Goal: Transaction & Acquisition: Book appointment/travel/reservation

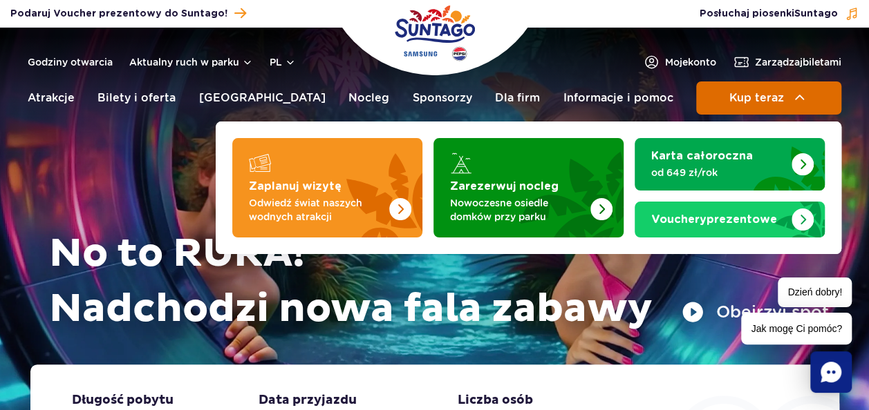
click at [787, 94] on button "Kup teraz" at bounding box center [768, 98] width 145 height 33
click at [752, 102] on span "Kup teraz" at bounding box center [755, 98] width 55 height 12
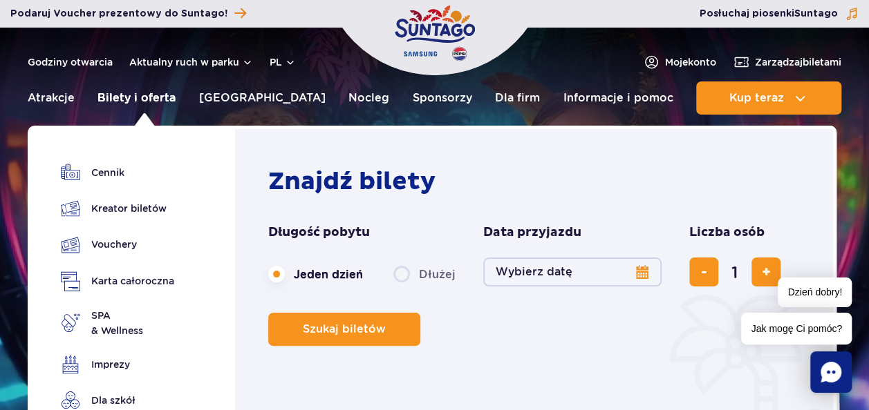
click at [131, 97] on link "Bilety i oferta" at bounding box center [136, 98] width 78 height 33
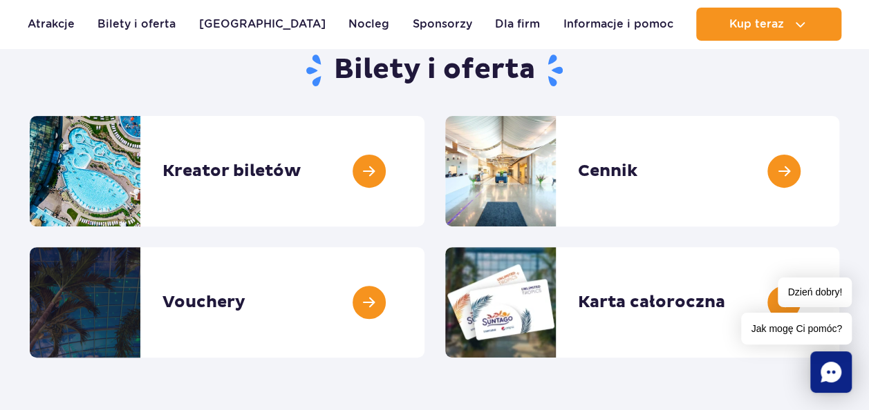
scroll to position [138, 0]
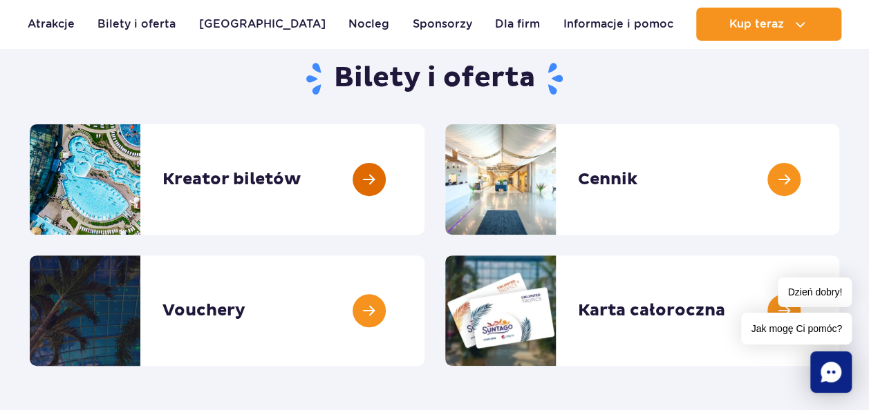
click at [424, 187] on link at bounding box center [424, 179] width 0 height 111
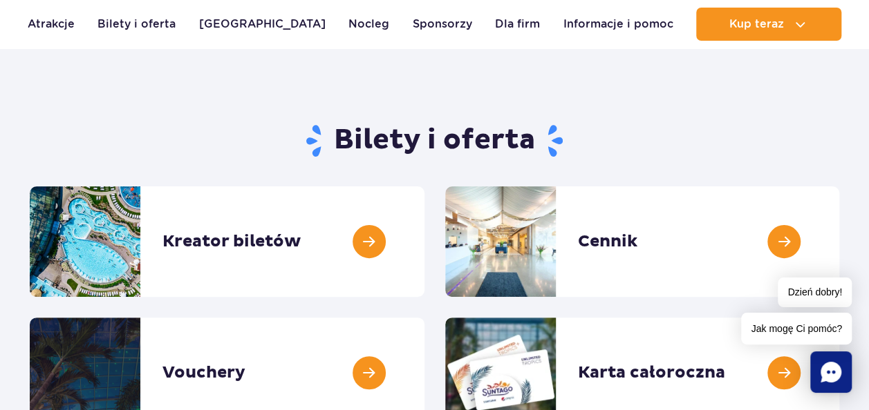
scroll to position [0, 0]
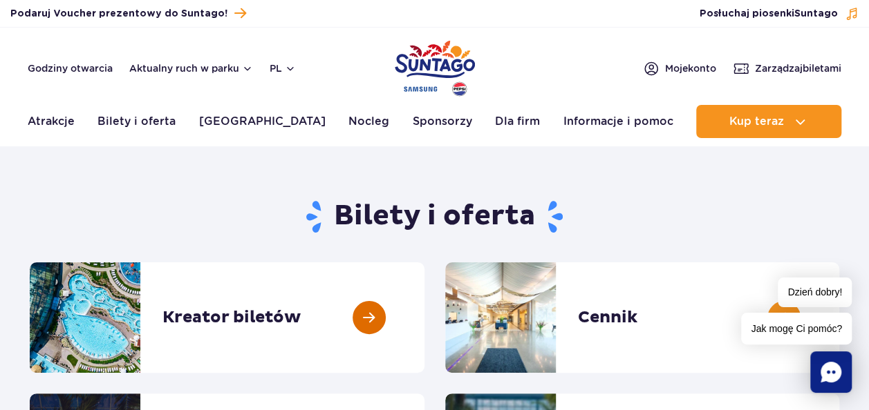
click at [424, 320] on link at bounding box center [424, 318] width 0 height 111
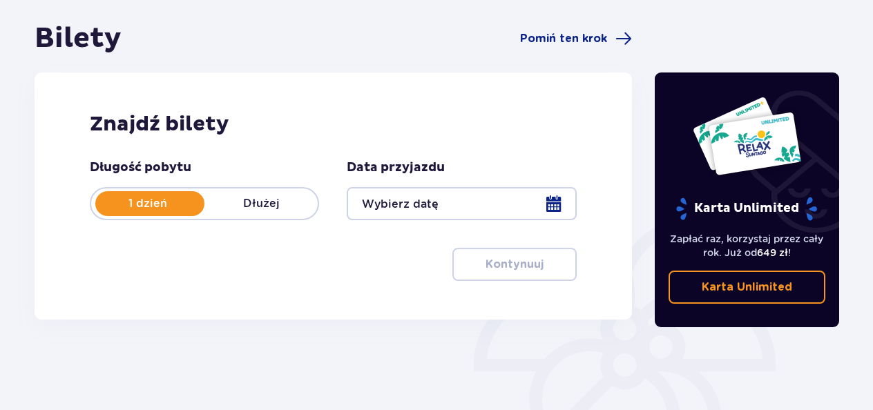
scroll to position [138, 0]
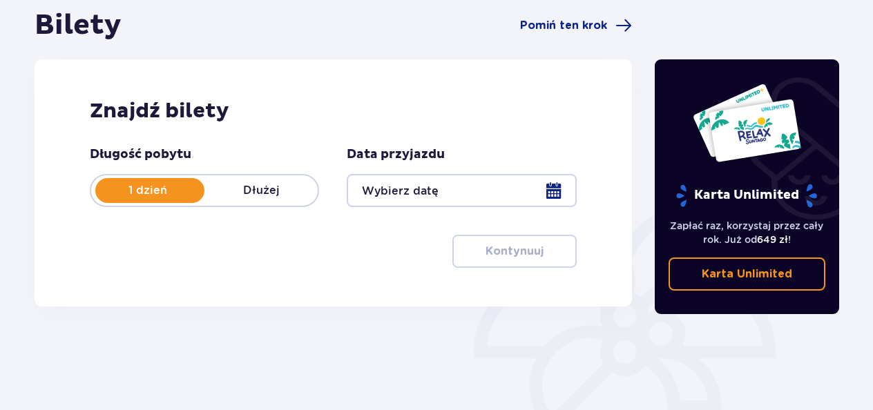
click at [549, 190] on div at bounding box center [461, 190] width 229 height 33
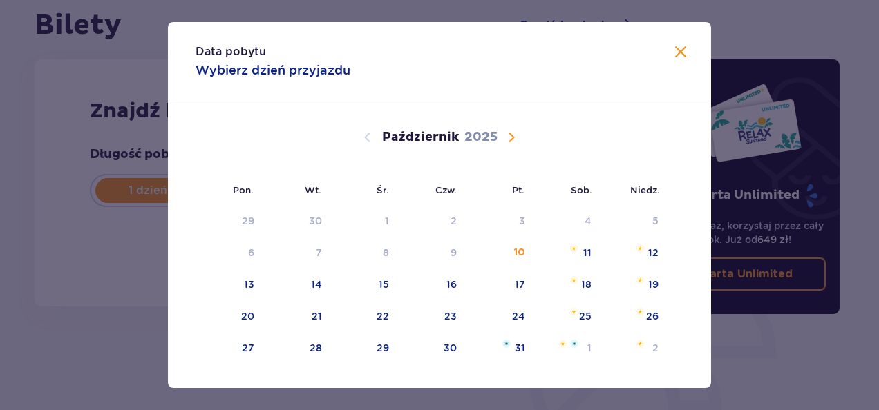
click at [511, 140] on span "Następny miesiąc" at bounding box center [511, 137] width 17 height 17
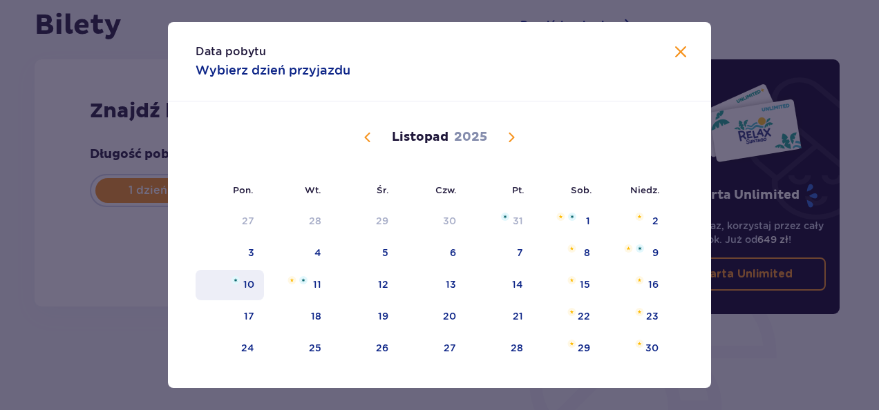
click at [245, 287] on div "10" at bounding box center [248, 285] width 11 height 14
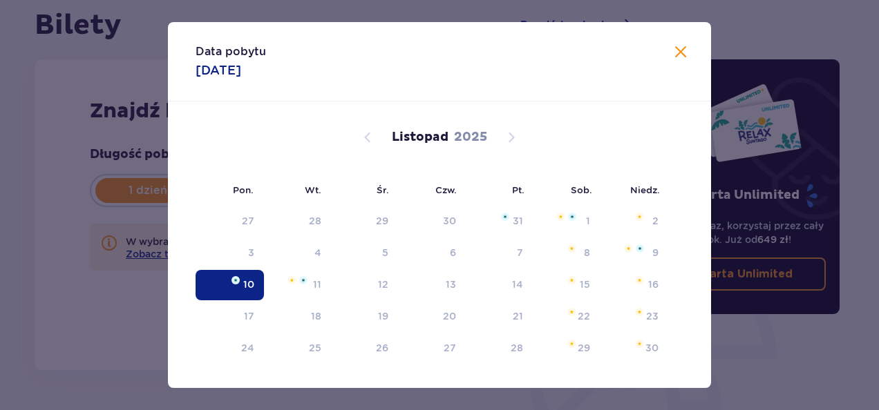
type input "10.11.25"
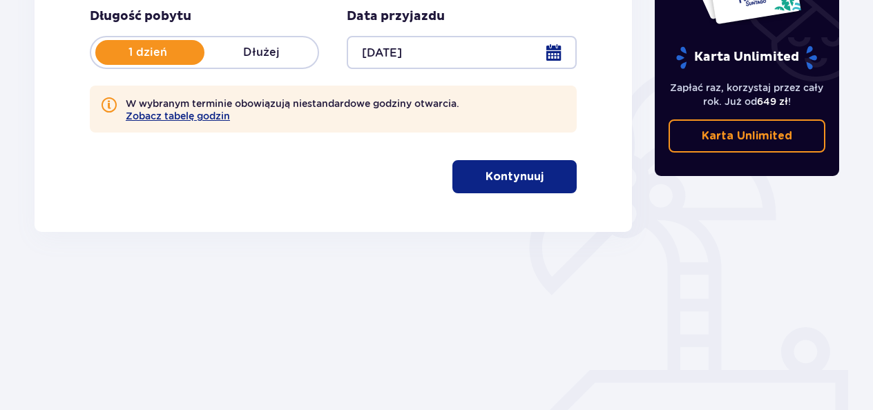
click at [515, 171] on p "Kontynuuj" at bounding box center [515, 176] width 58 height 15
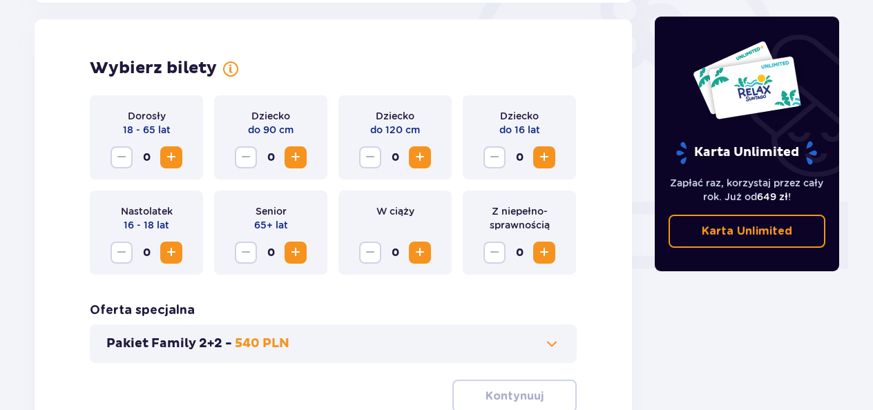
scroll to position [448, 0]
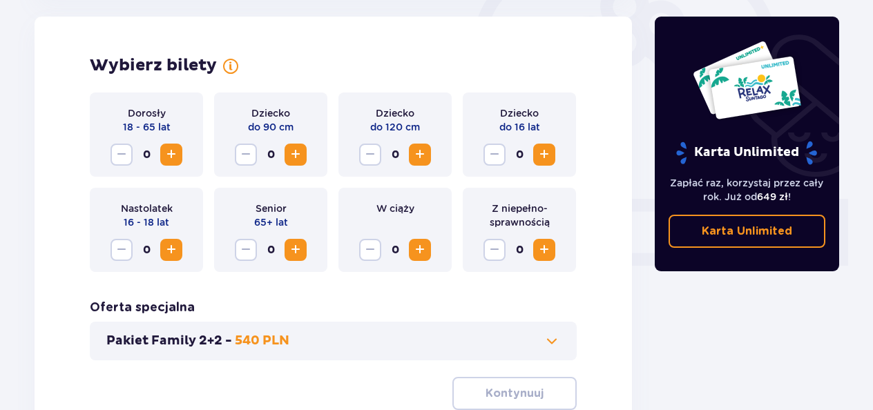
click at [167, 149] on span "Zwiększ" at bounding box center [171, 154] width 17 height 17
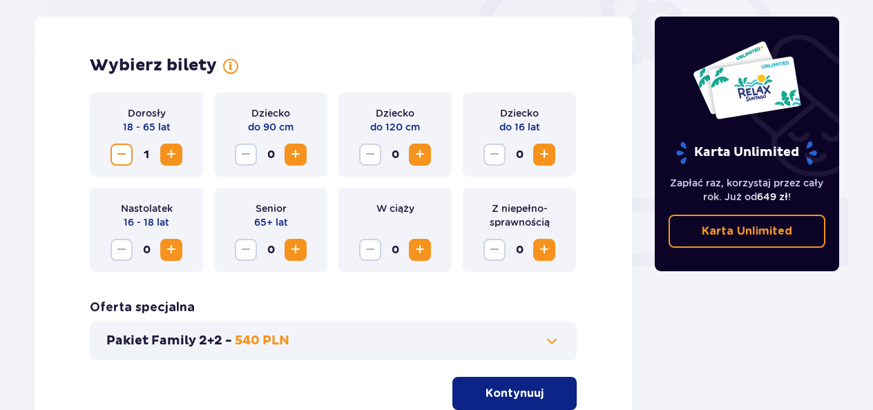
click at [169, 152] on span "Zwiększ" at bounding box center [171, 154] width 17 height 17
click at [549, 149] on span "Zwiększ" at bounding box center [544, 154] width 17 height 17
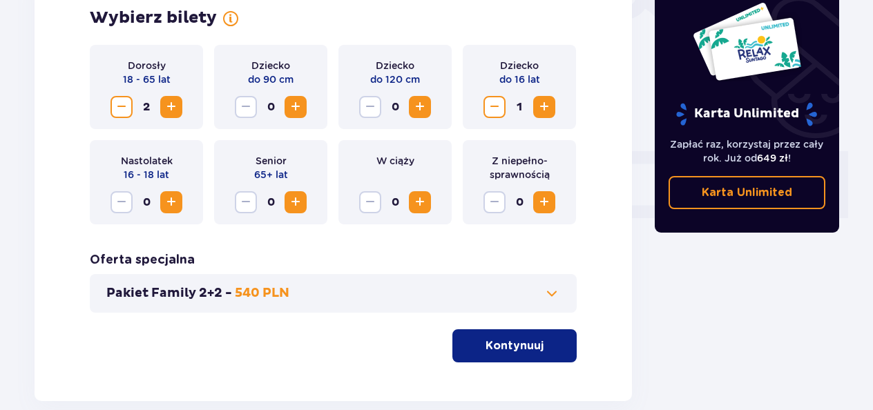
scroll to position [517, 0]
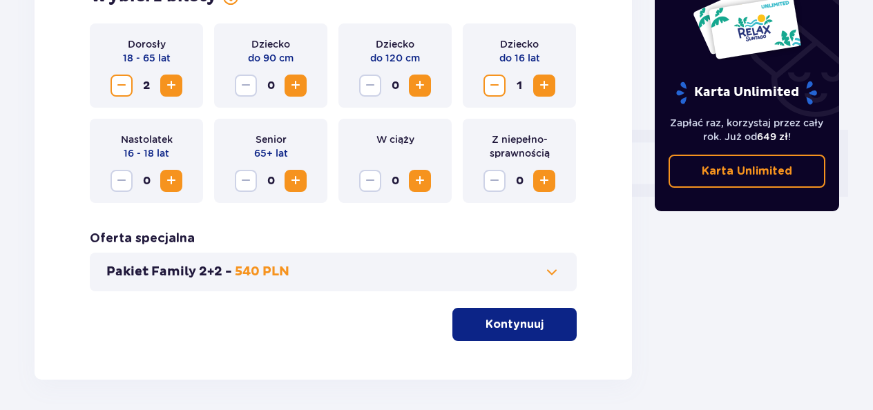
click at [521, 324] on p "Kontynuuj" at bounding box center [515, 324] width 58 height 15
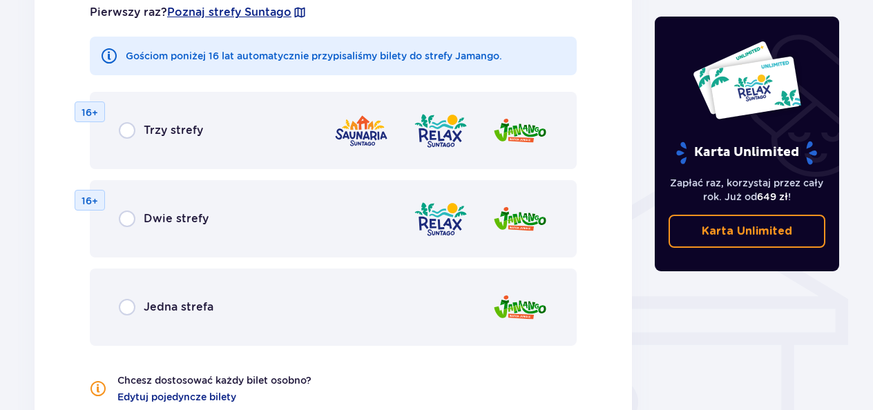
scroll to position [969, 0]
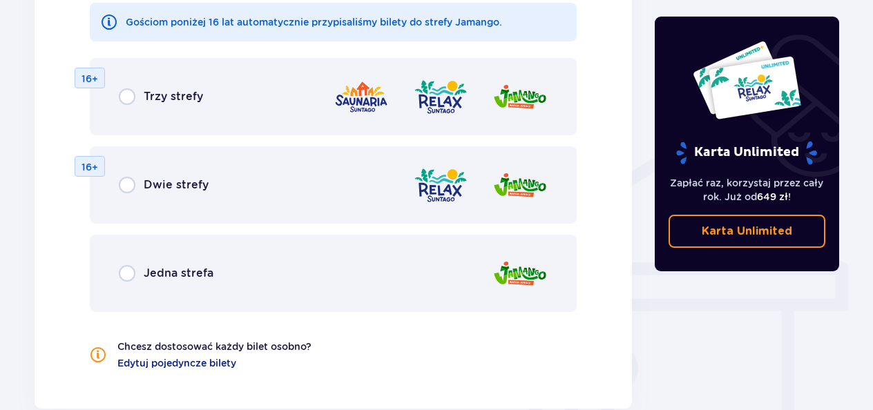
click at [125, 95] on input "radio" at bounding box center [127, 96] width 17 height 17
radio input "true"
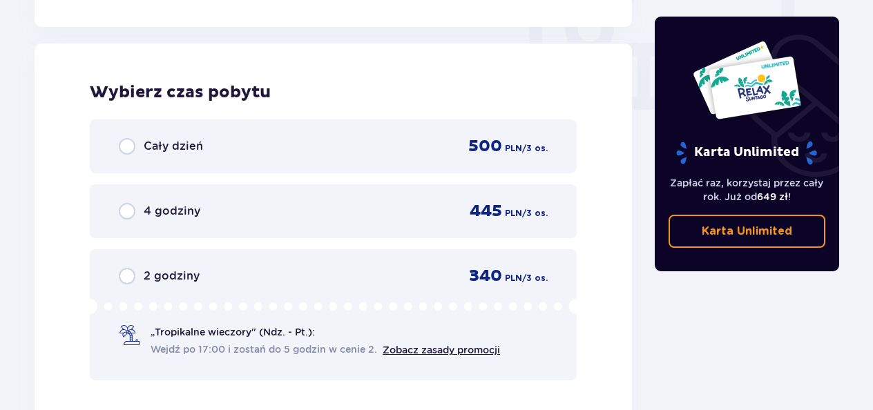
scroll to position [1361, 0]
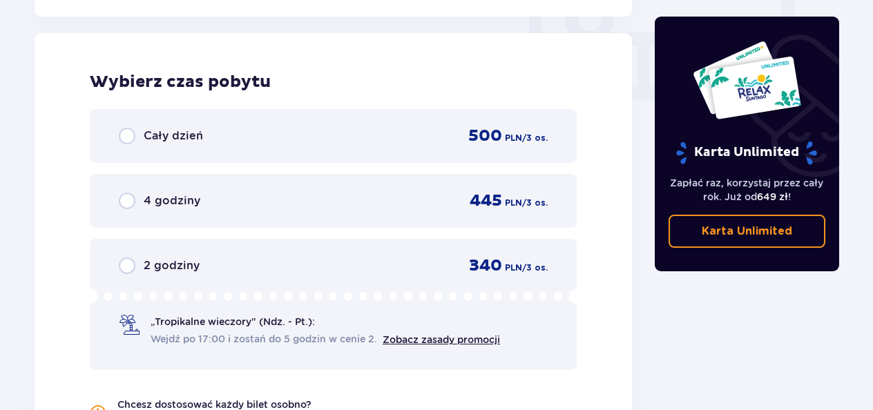
click at [130, 134] on input "radio" at bounding box center [127, 136] width 17 height 17
radio input "true"
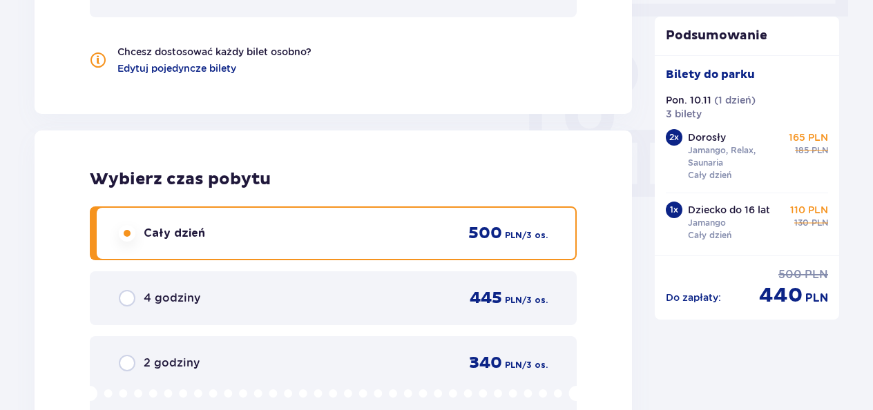
scroll to position [1213, 0]
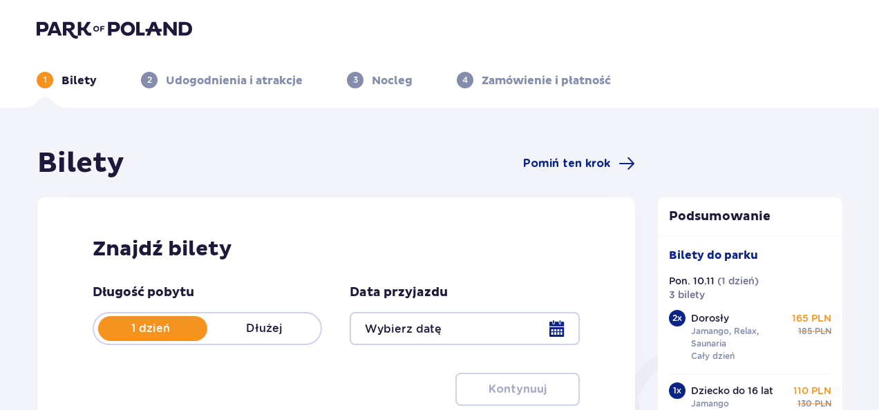
type input "[DATE]"
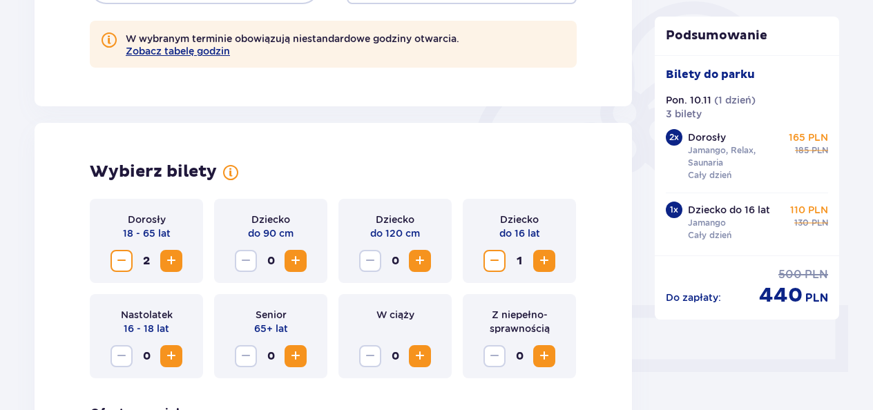
scroll to position [345, 0]
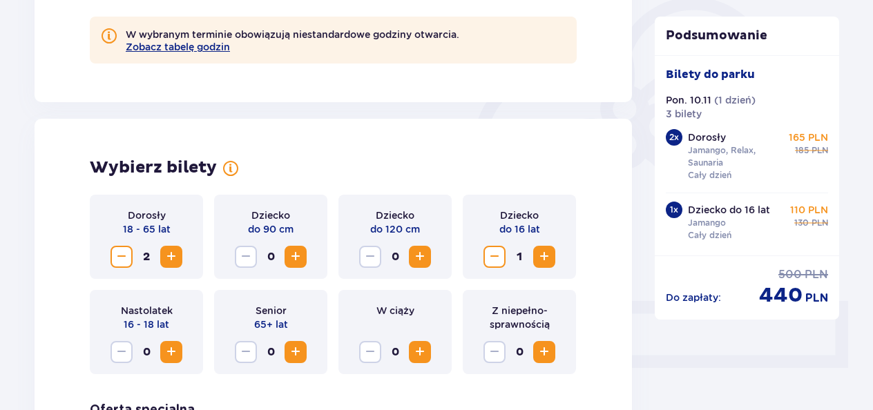
click at [164, 258] on span "Zwiększ" at bounding box center [171, 257] width 17 height 17
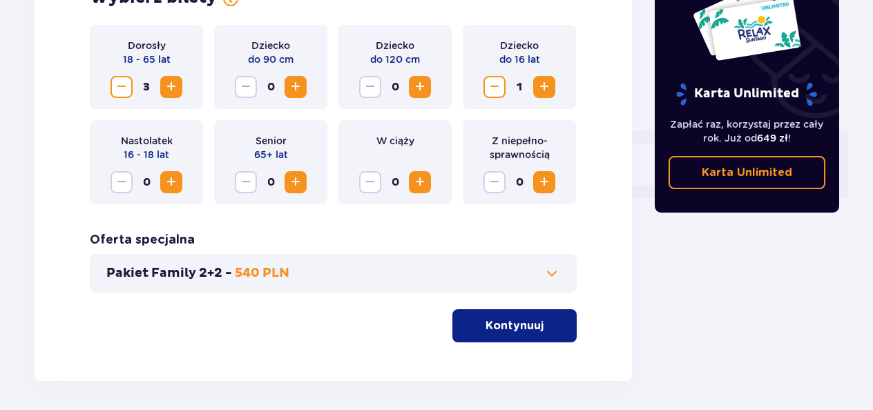
scroll to position [553, 0]
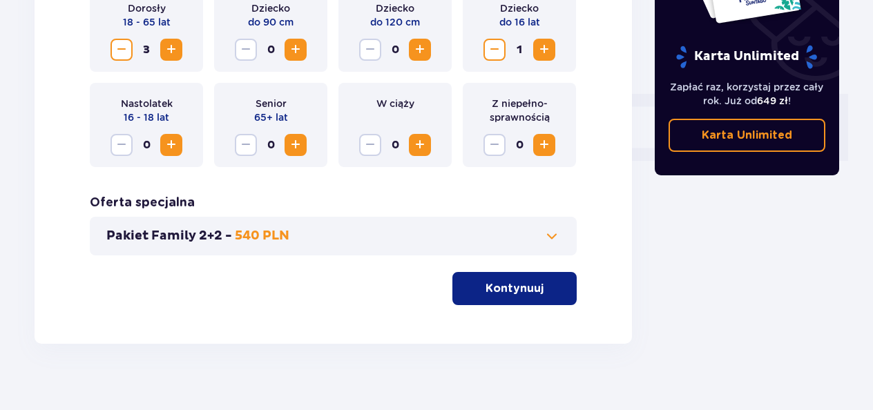
click at [531, 294] on p "Kontynuuj" at bounding box center [515, 288] width 58 height 15
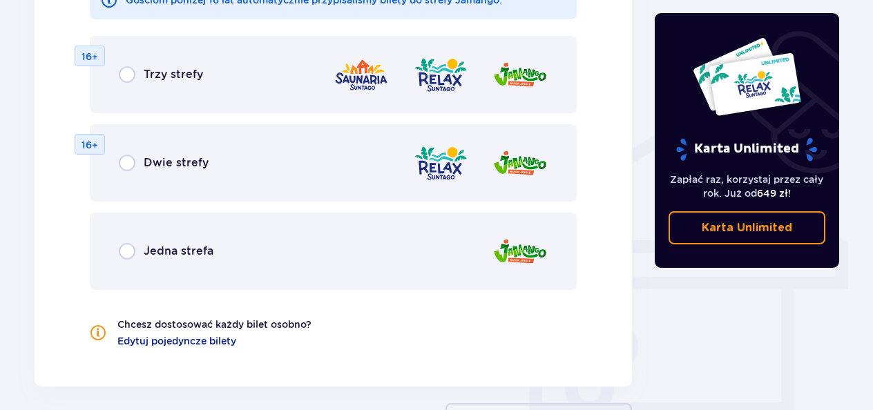
scroll to position [969, 0]
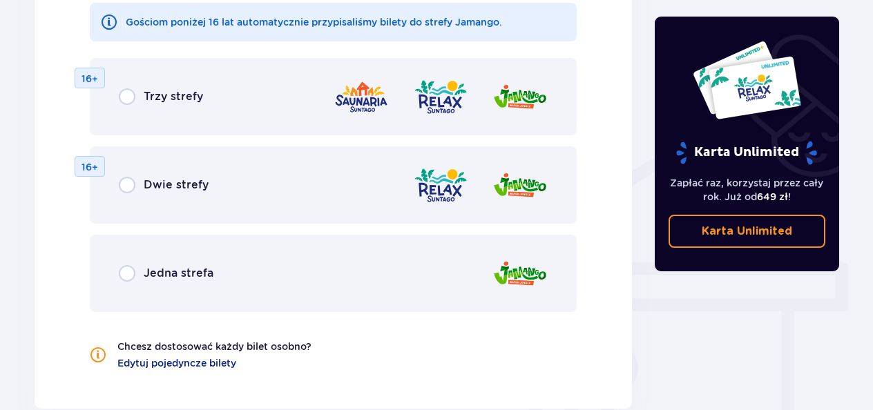
click at [128, 95] on input "radio" at bounding box center [127, 96] width 17 height 17
radio input "true"
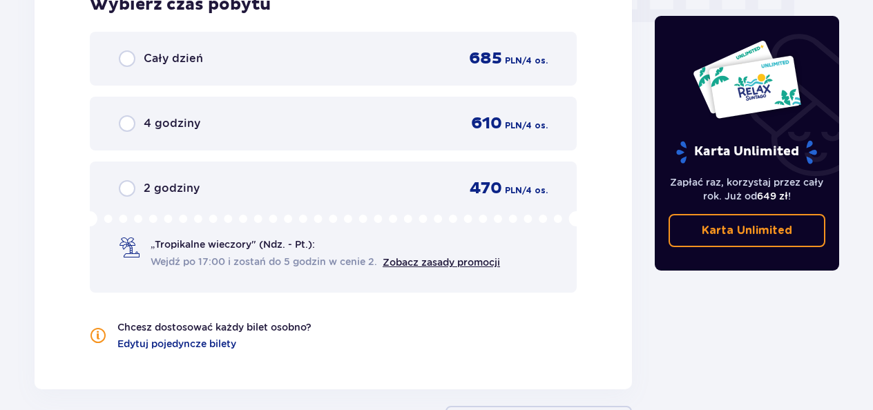
scroll to position [1499, 0]
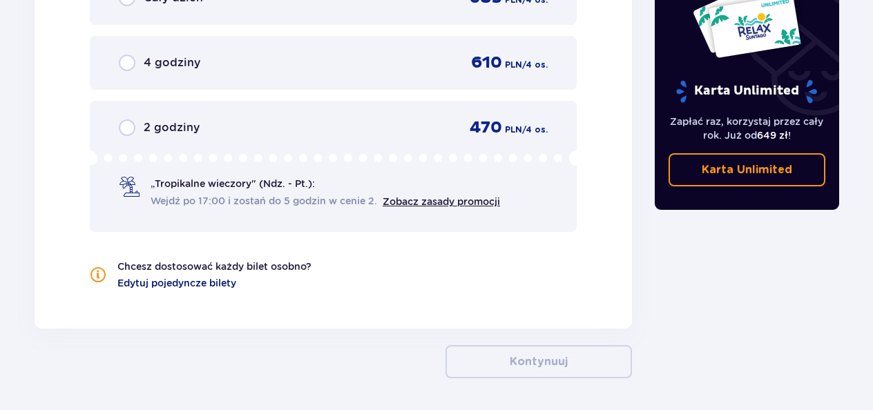
click at [204, 288] on span "Edytuj pojedyncze bilety" at bounding box center [176, 283] width 119 height 14
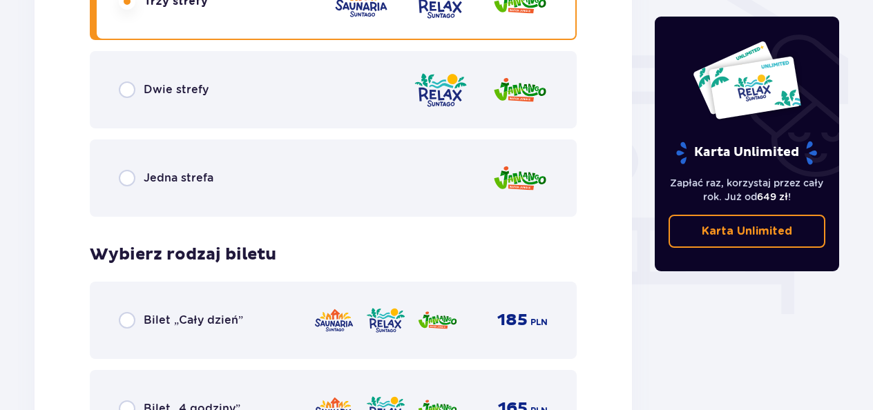
scroll to position [1245, 0]
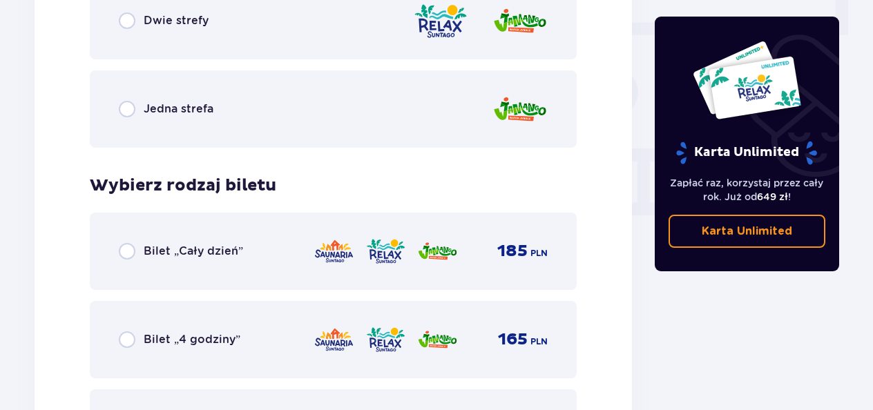
click at [120, 253] on input "radio" at bounding box center [127, 251] width 17 height 17
radio input "true"
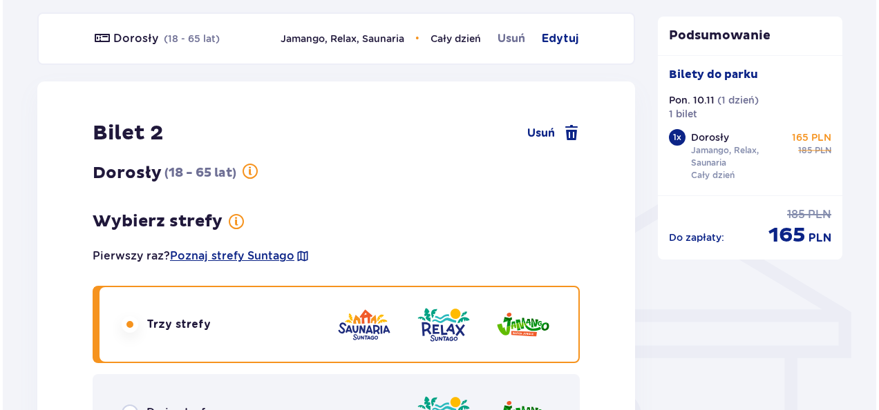
scroll to position [918, 0]
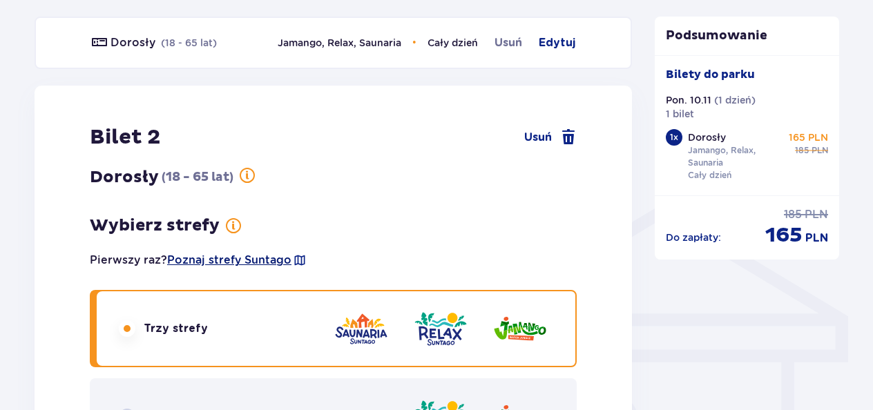
click at [222, 267] on span "Poznaj strefy Suntago" at bounding box center [229, 260] width 124 height 15
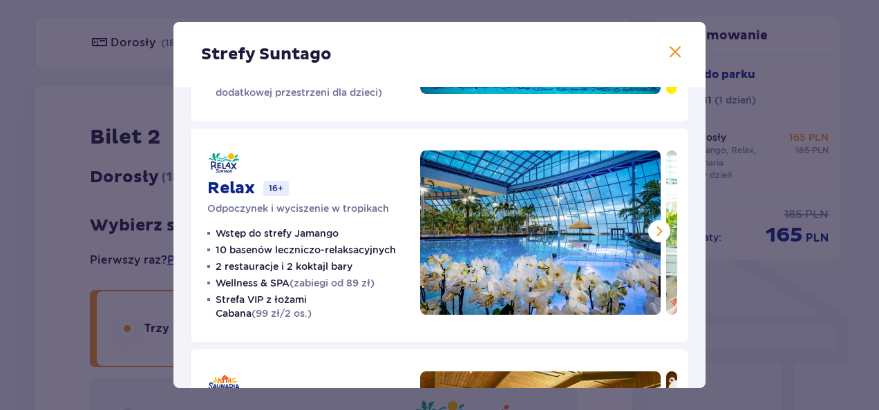
scroll to position [176, 0]
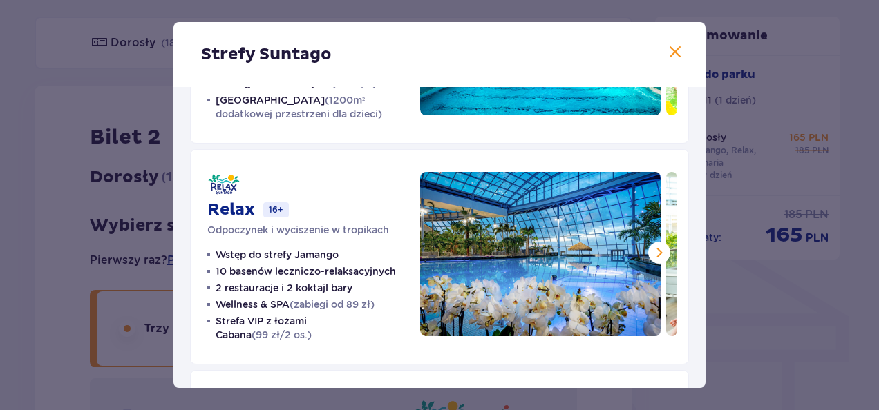
click at [658, 250] on span at bounding box center [659, 253] width 17 height 17
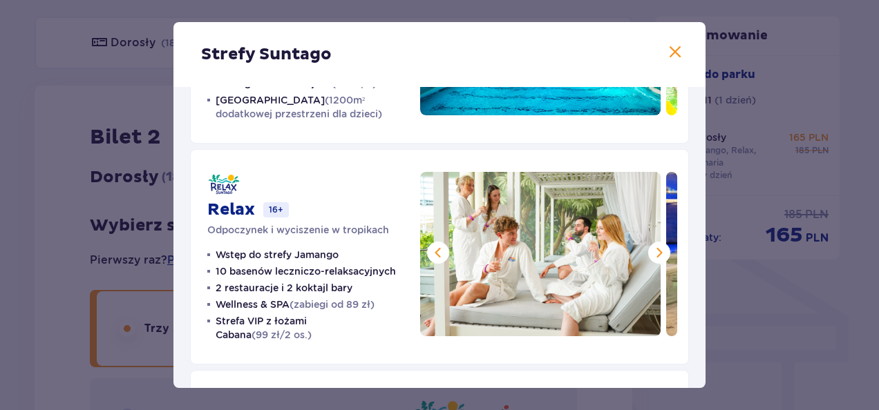
click at [658, 250] on span at bounding box center [659, 253] width 17 height 17
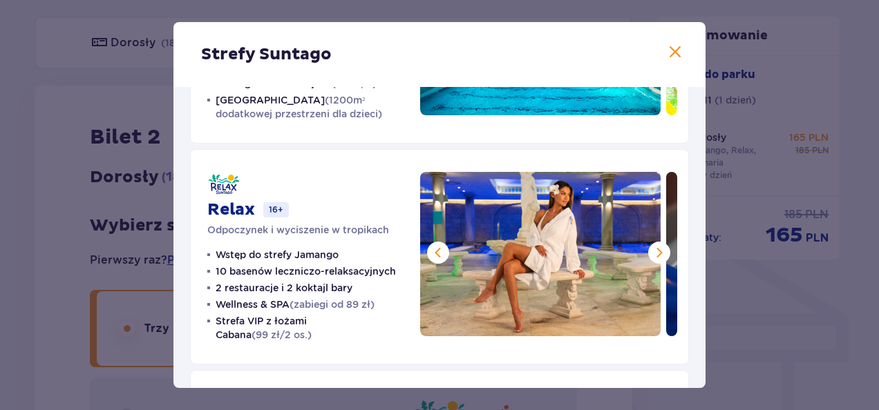
click at [658, 250] on span at bounding box center [659, 253] width 17 height 17
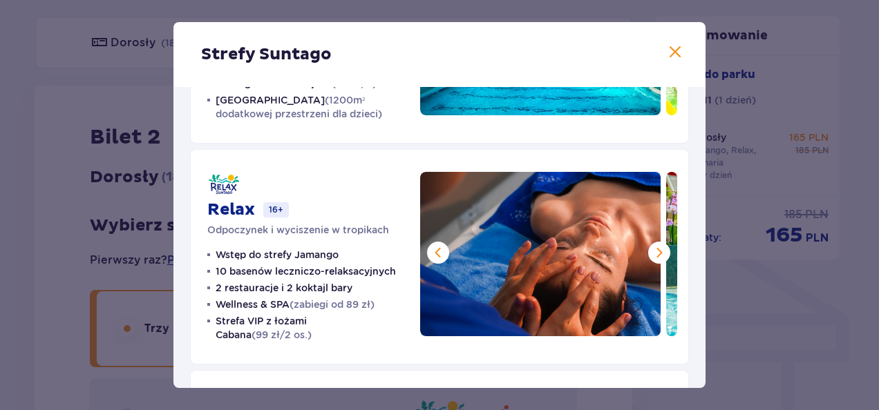
click at [658, 250] on span at bounding box center [659, 253] width 17 height 17
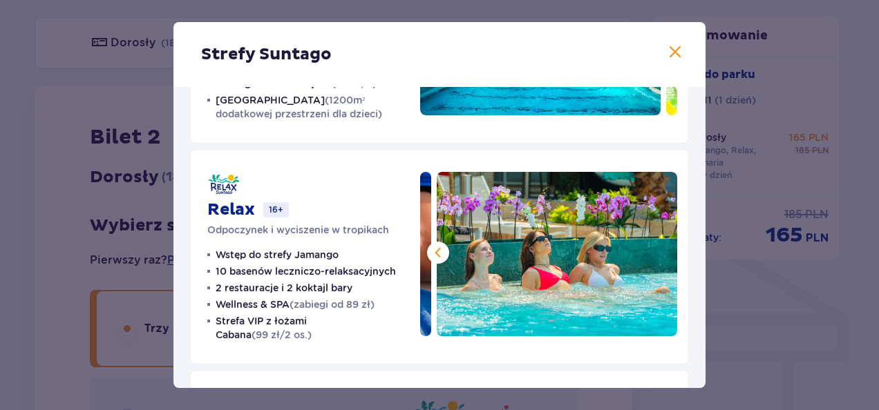
click at [658, 250] on img at bounding box center [557, 254] width 240 height 164
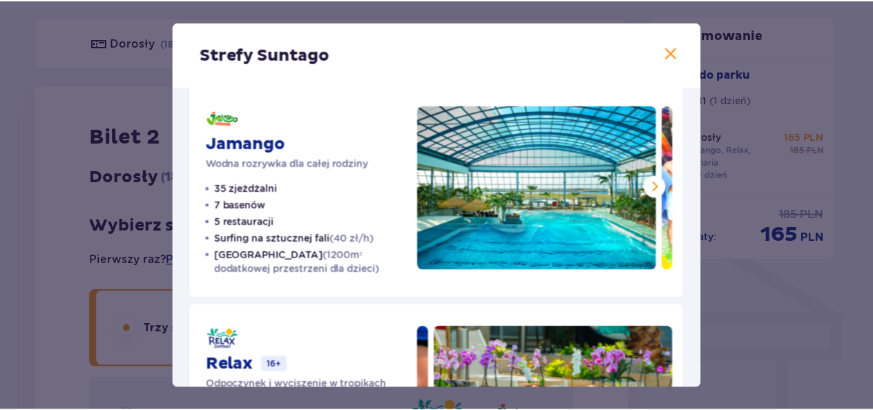
scroll to position [0, 0]
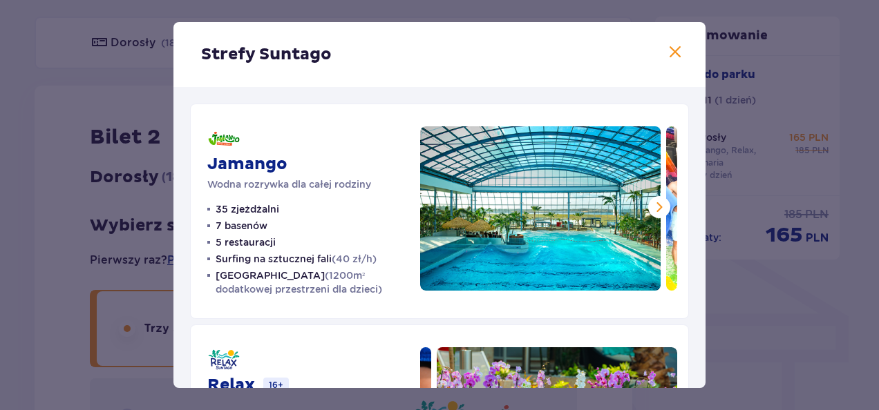
click at [655, 206] on span at bounding box center [659, 207] width 17 height 17
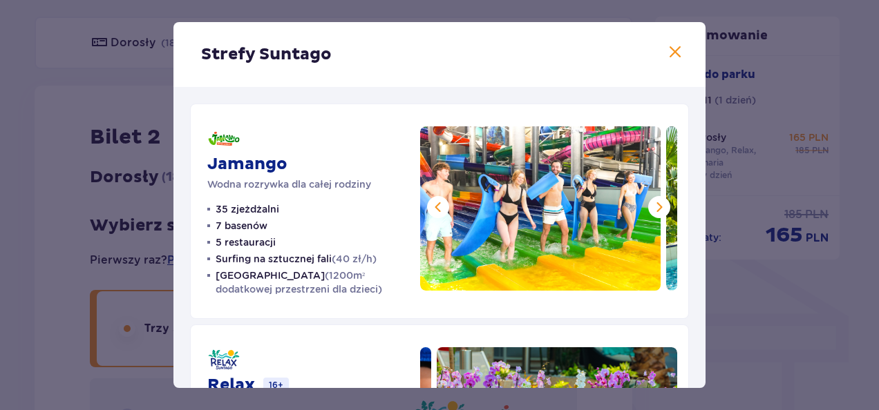
click at [655, 206] on span at bounding box center [659, 207] width 17 height 17
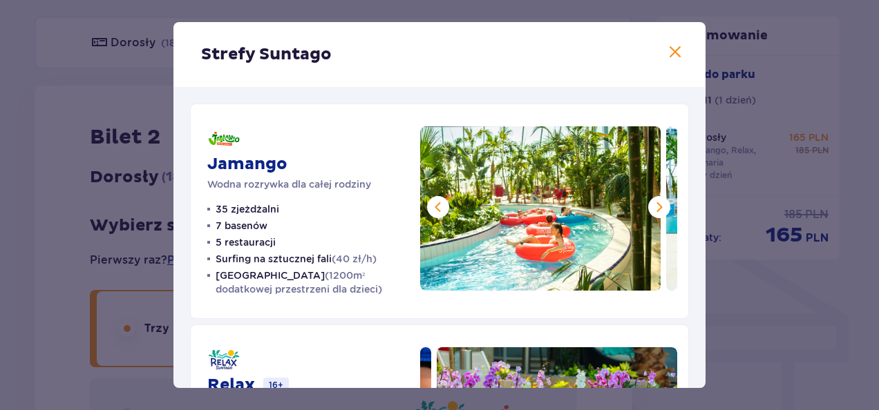
click at [655, 206] on span at bounding box center [659, 207] width 17 height 17
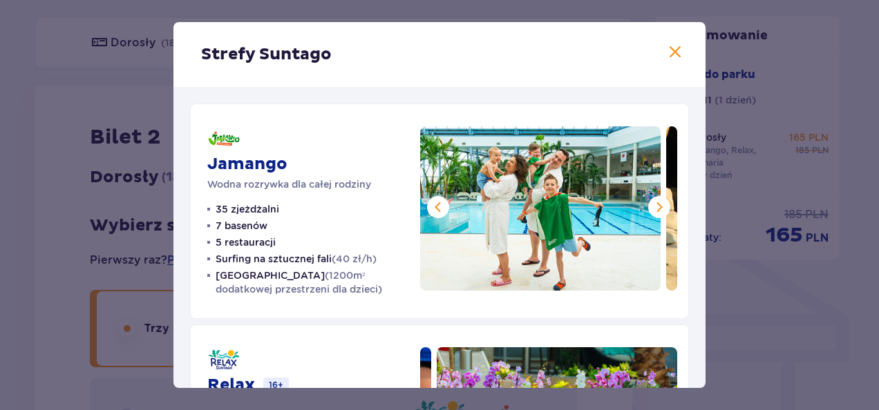
click at [655, 206] on span at bounding box center [659, 207] width 17 height 17
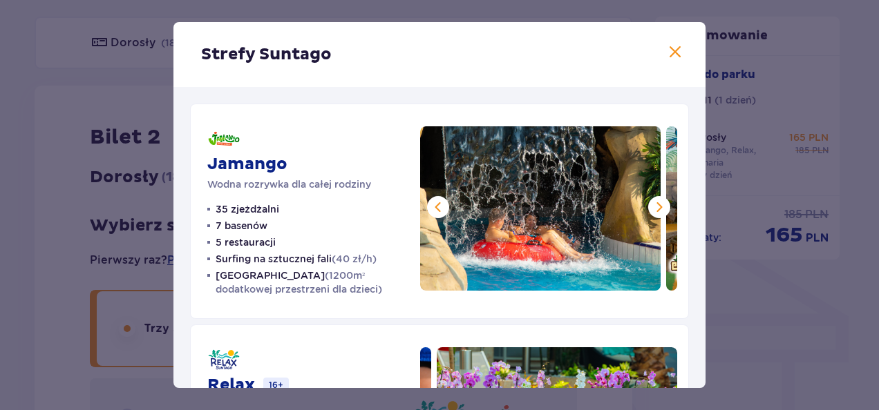
click at [655, 206] on span at bounding box center [659, 207] width 17 height 17
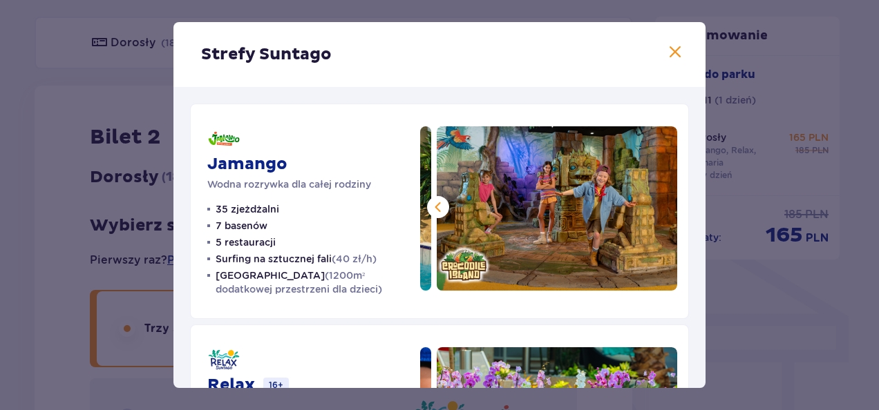
click at [673, 50] on span at bounding box center [675, 52] width 17 height 17
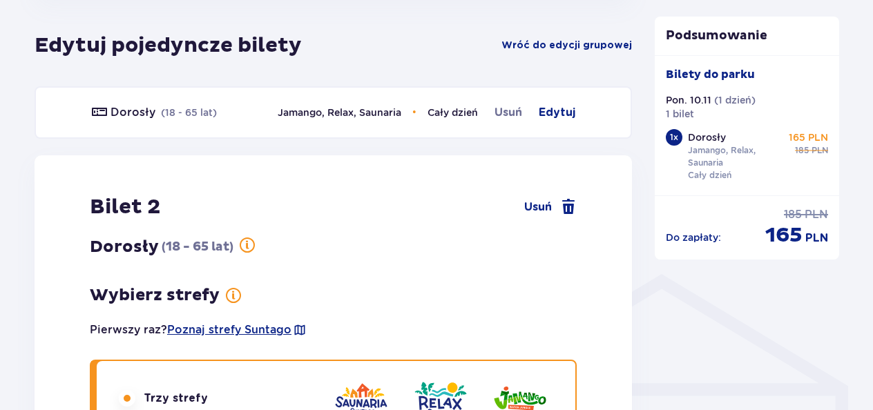
scroll to position [779, 0]
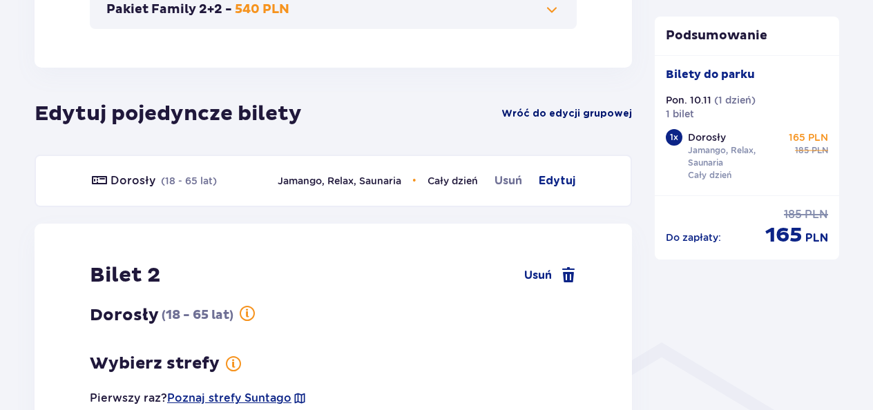
click at [622, 117] on span "Wróć do edycji grupowej" at bounding box center [567, 114] width 131 height 14
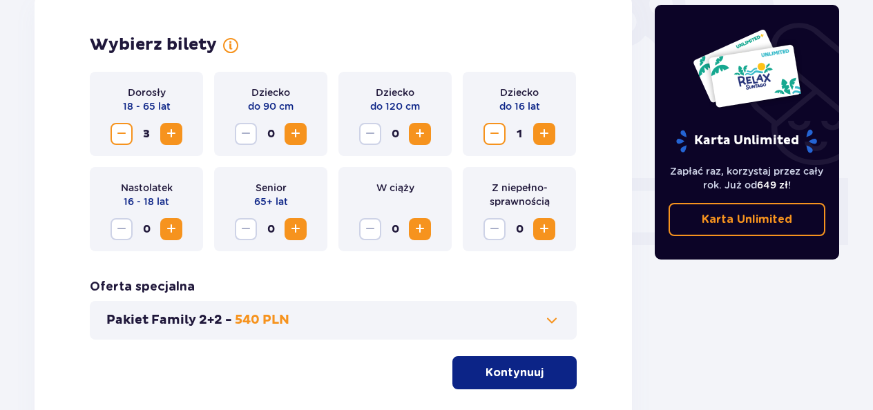
scroll to position [431, 0]
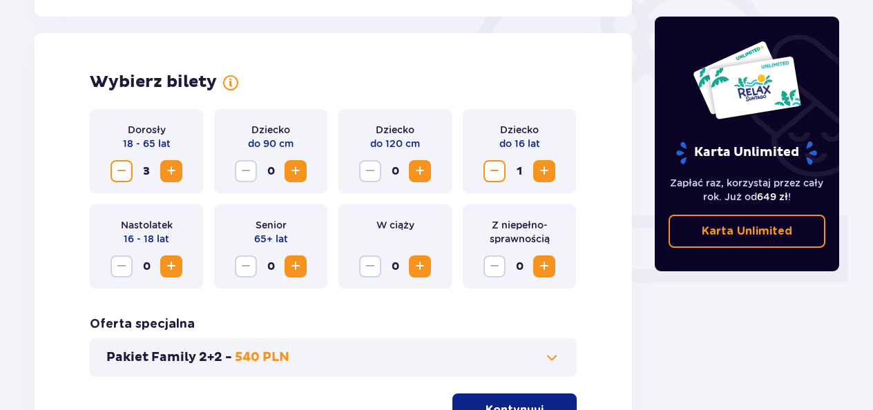
click at [549, 350] on span at bounding box center [552, 358] width 17 height 17
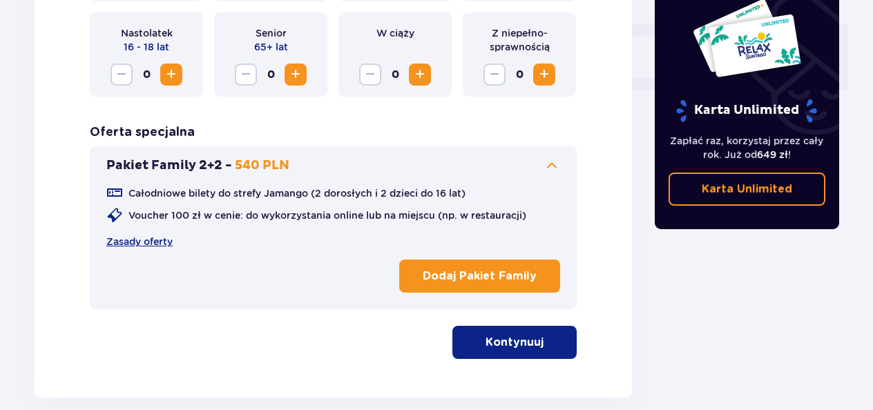
scroll to position [655, 0]
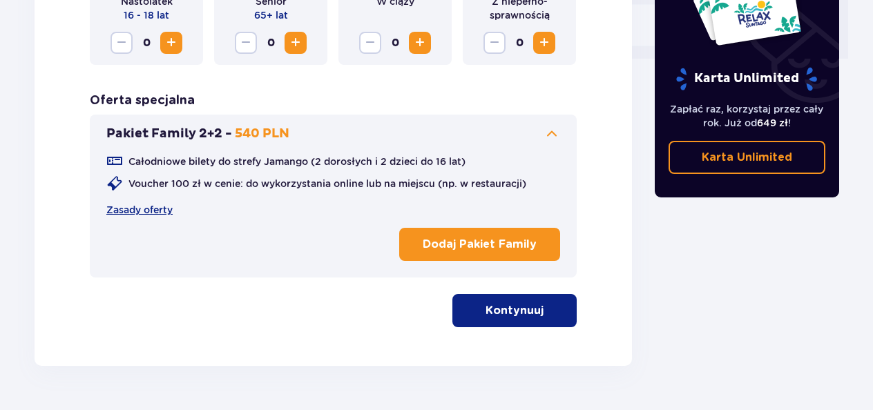
click at [497, 315] on p "Kontynuuj" at bounding box center [515, 310] width 58 height 15
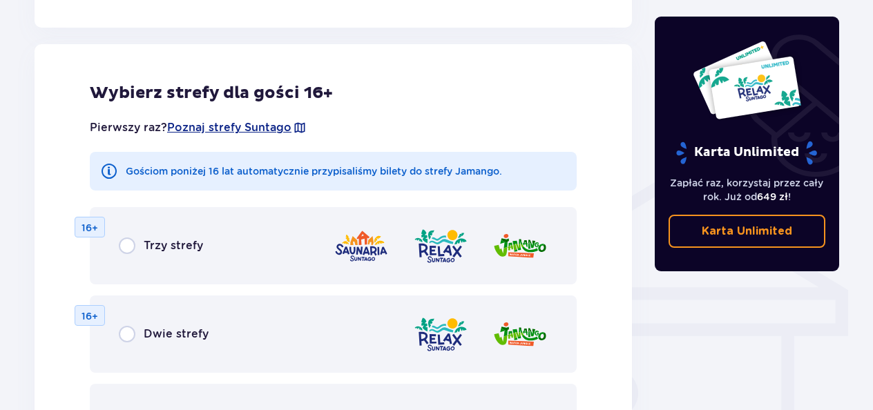
scroll to position [955, 0]
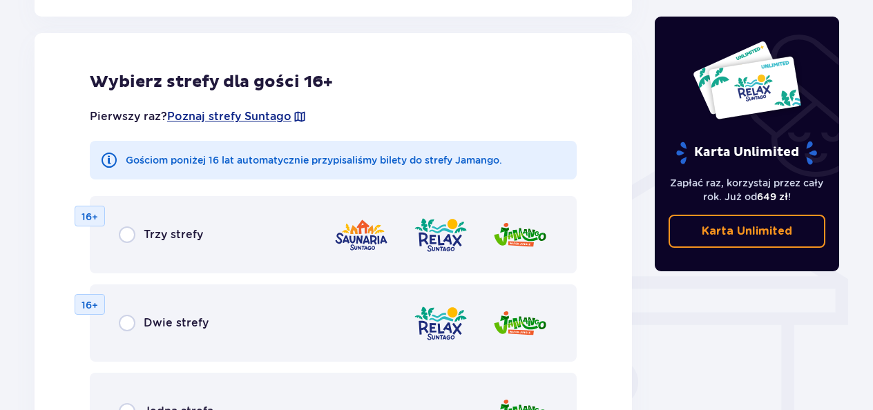
click at [130, 237] on input "radio" at bounding box center [127, 235] width 17 height 17
radio input "true"
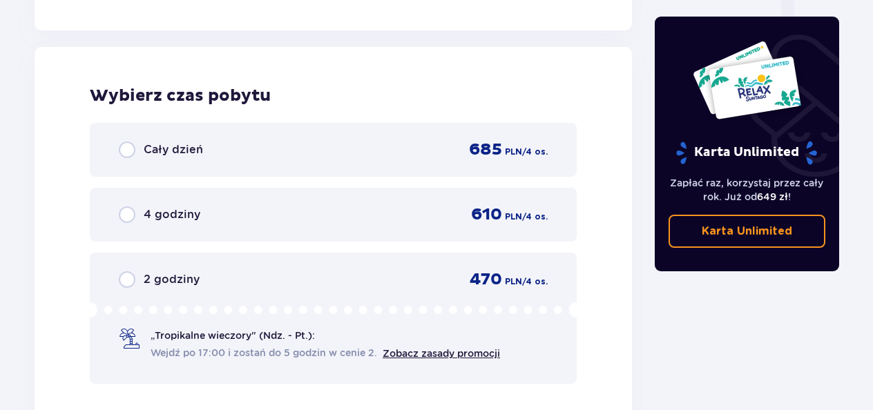
scroll to position [1486, 0]
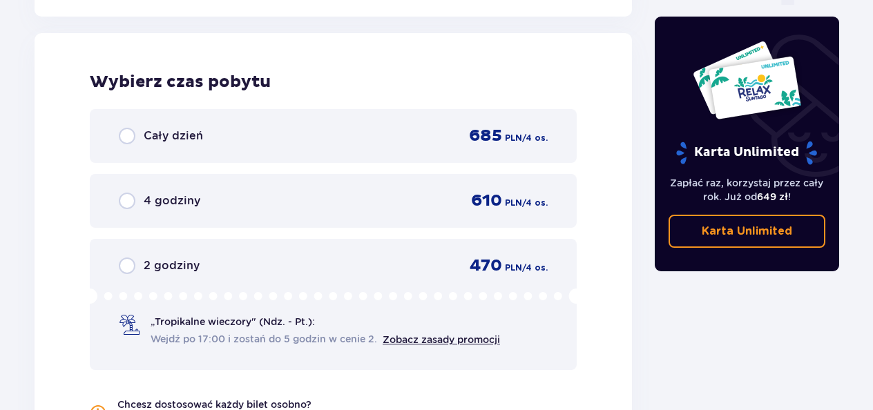
click at [124, 139] on input "radio" at bounding box center [127, 136] width 17 height 17
radio input "true"
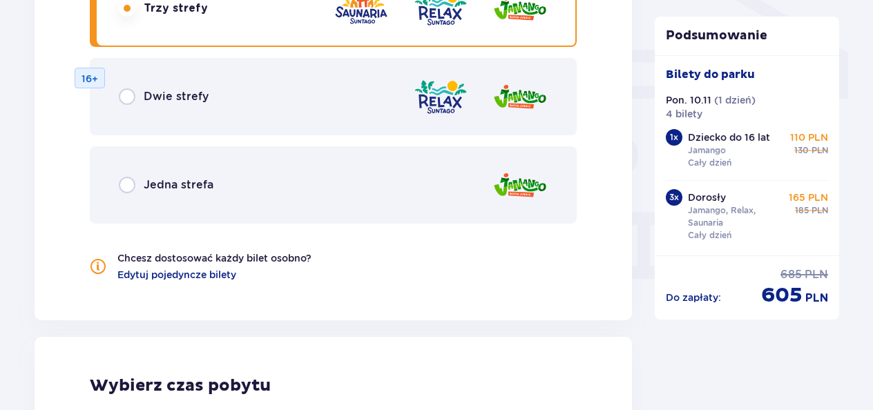
scroll to position [1130, 0]
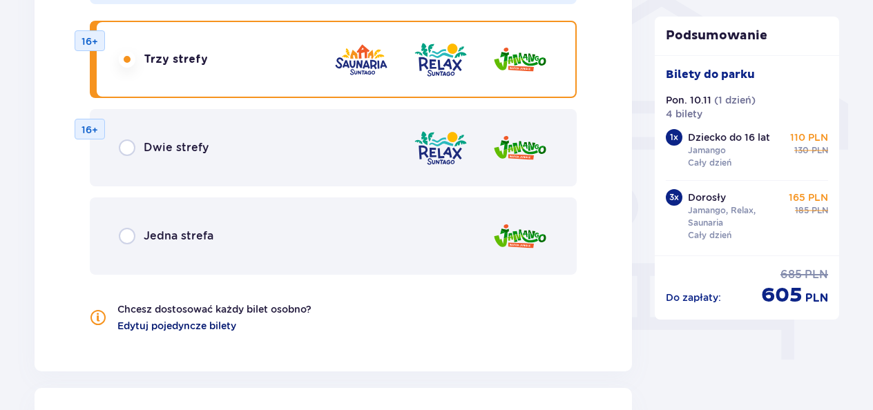
click at [191, 328] on span "Edytuj pojedyncze bilety" at bounding box center [176, 326] width 119 height 14
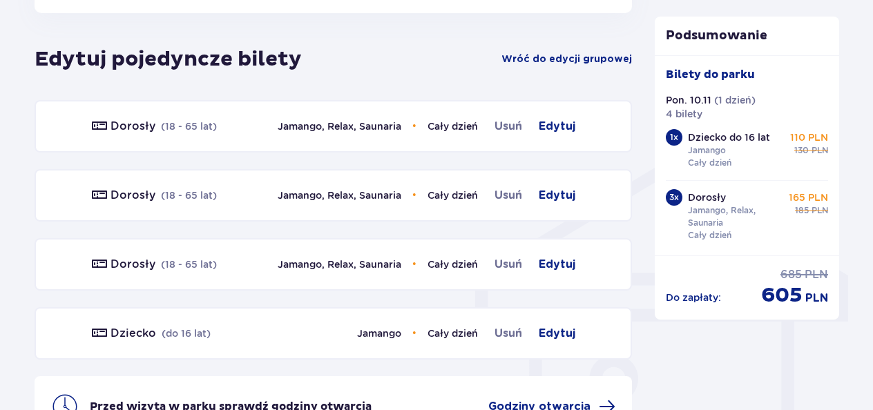
scroll to position [955, 0]
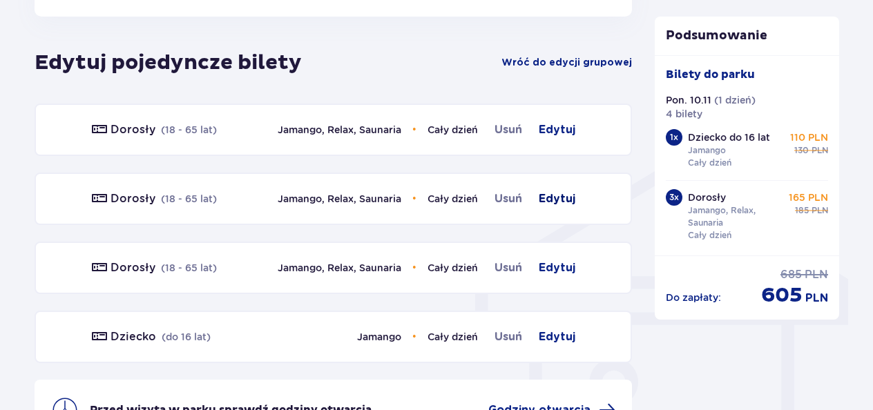
click at [556, 200] on span "Edytuj" at bounding box center [557, 199] width 37 height 17
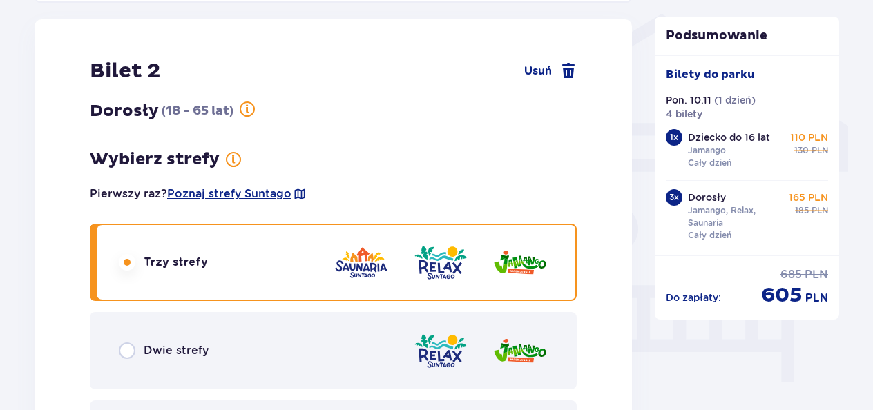
scroll to position [1111, 0]
